Goal: Check status: Check status

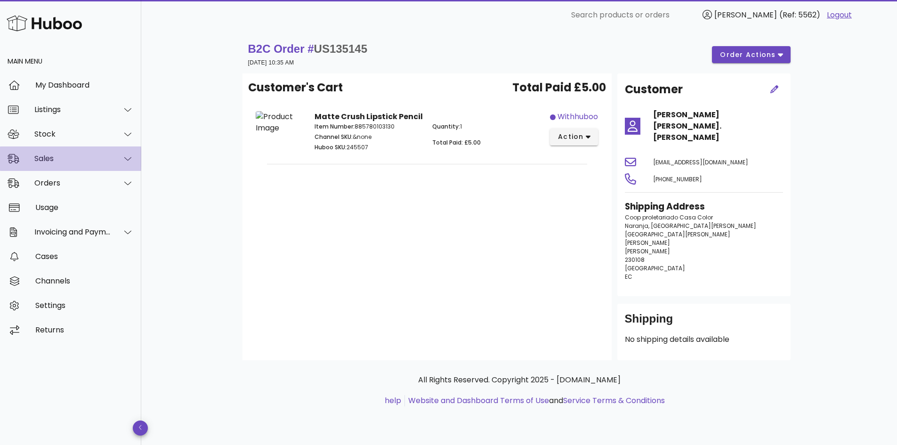
click at [53, 158] on div "Sales" at bounding box center [72, 158] width 77 height 9
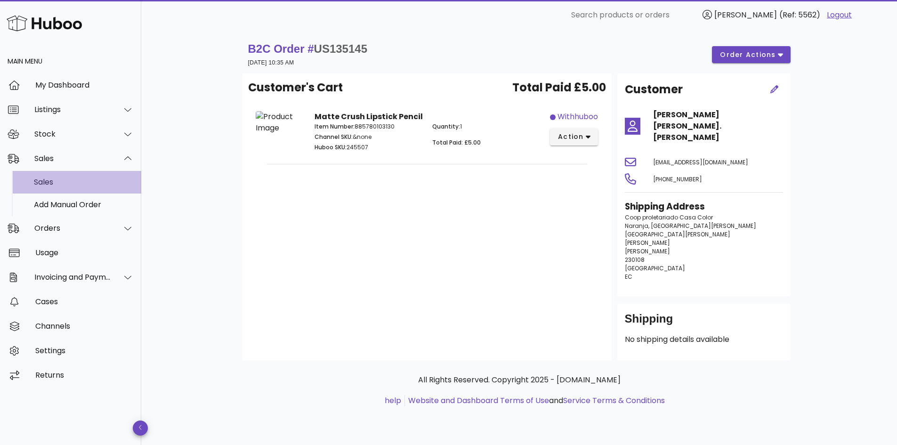
click at [62, 186] on div "Sales" at bounding box center [84, 182] width 100 height 9
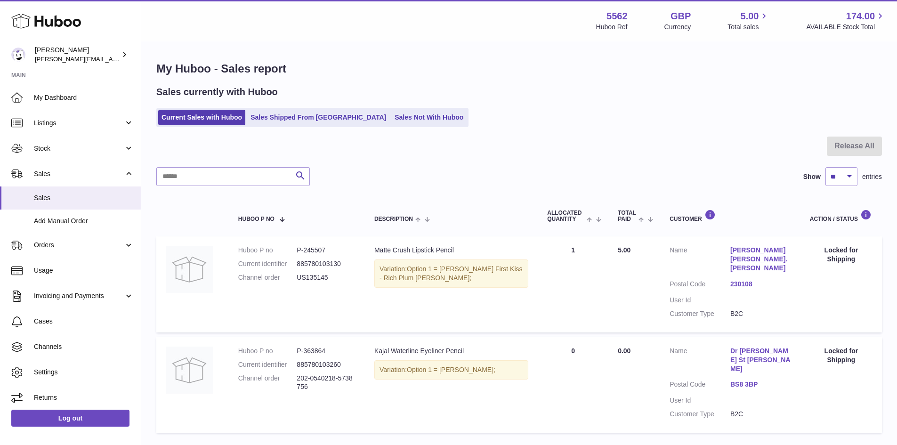
click at [284, 121] on link "Sales Shipped From Huboo" at bounding box center [318, 118] width 142 height 16
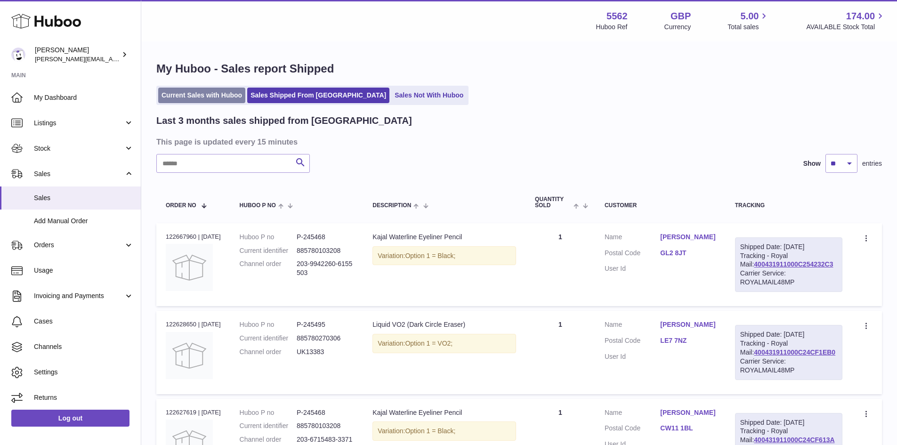
click at [198, 89] on link "Current Sales with Huboo" at bounding box center [201, 96] width 87 height 16
